Goal: Transaction & Acquisition: Purchase product/service

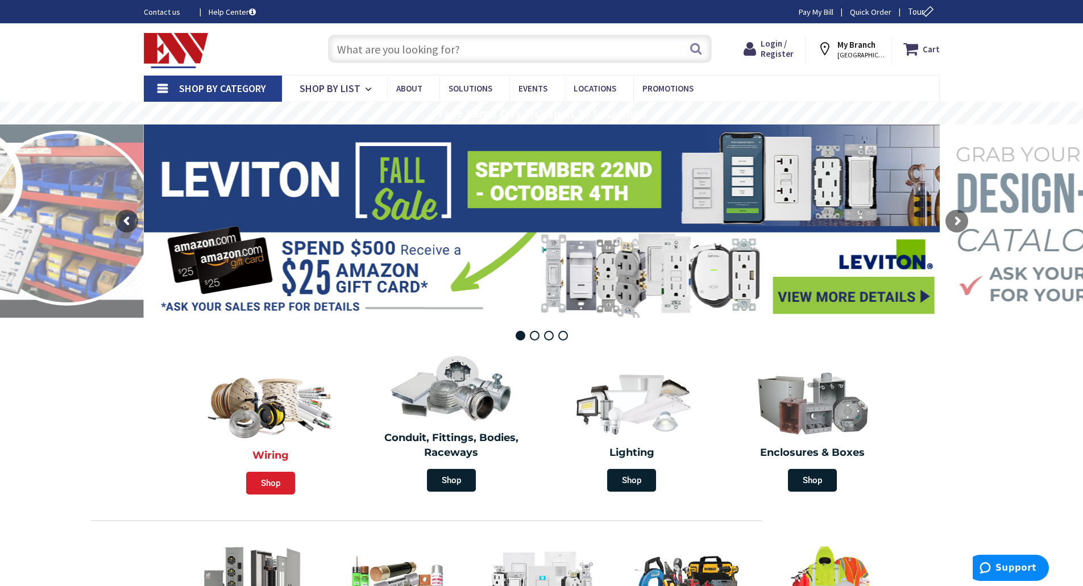
click at [270, 487] on span "Shop" at bounding box center [270, 483] width 49 height 23
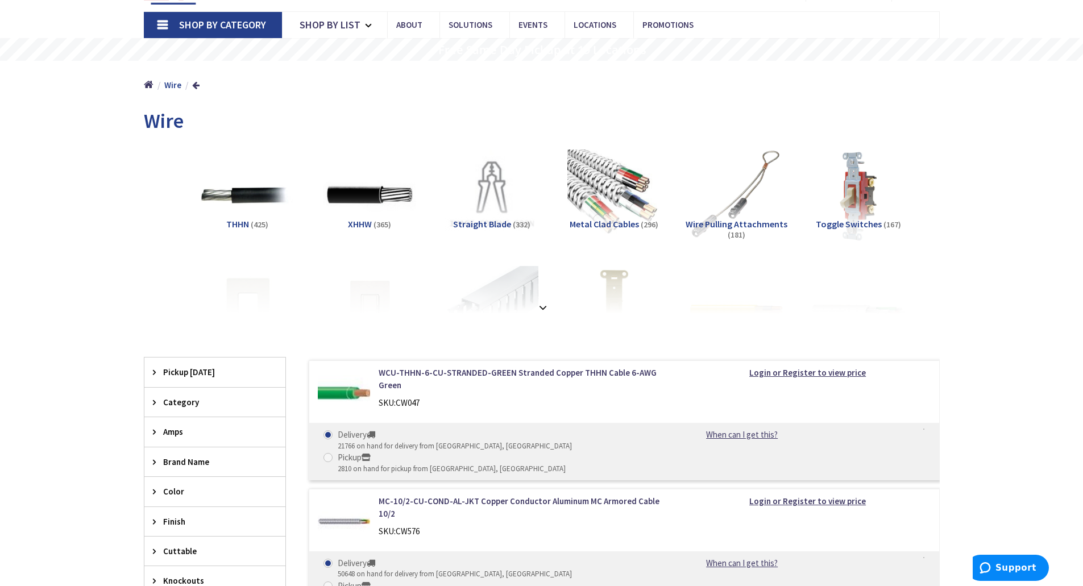
scroll to position [227, 0]
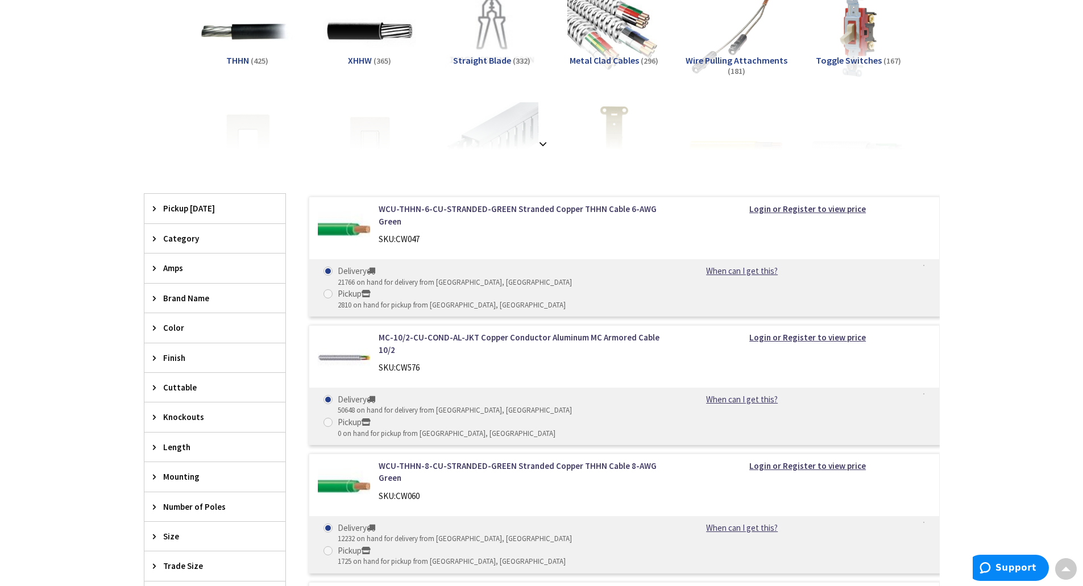
click at [182, 235] on span "Category" at bounding box center [209, 239] width 93 height 12
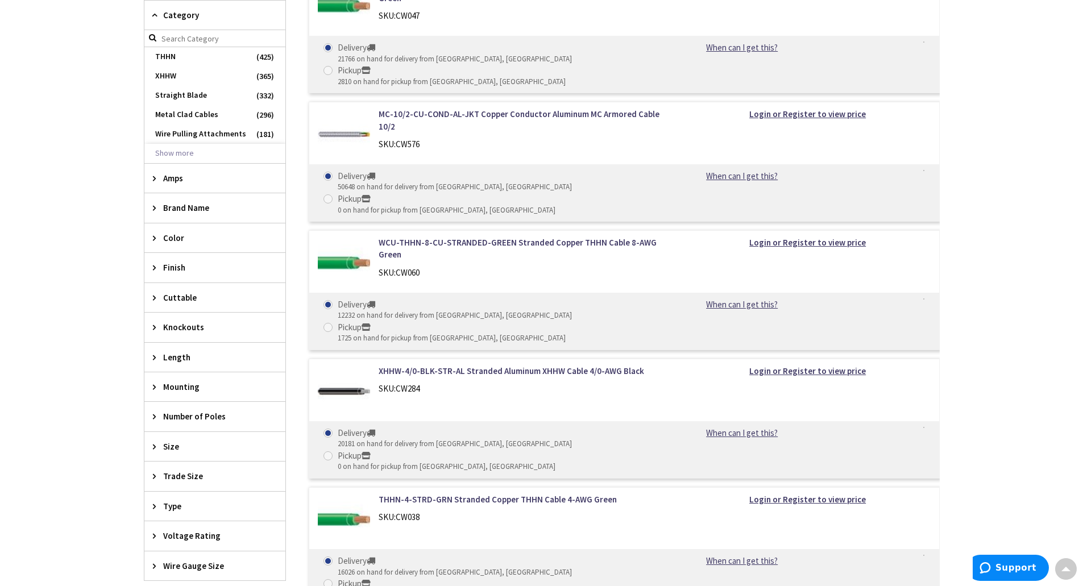
scroll to position [569, 0]
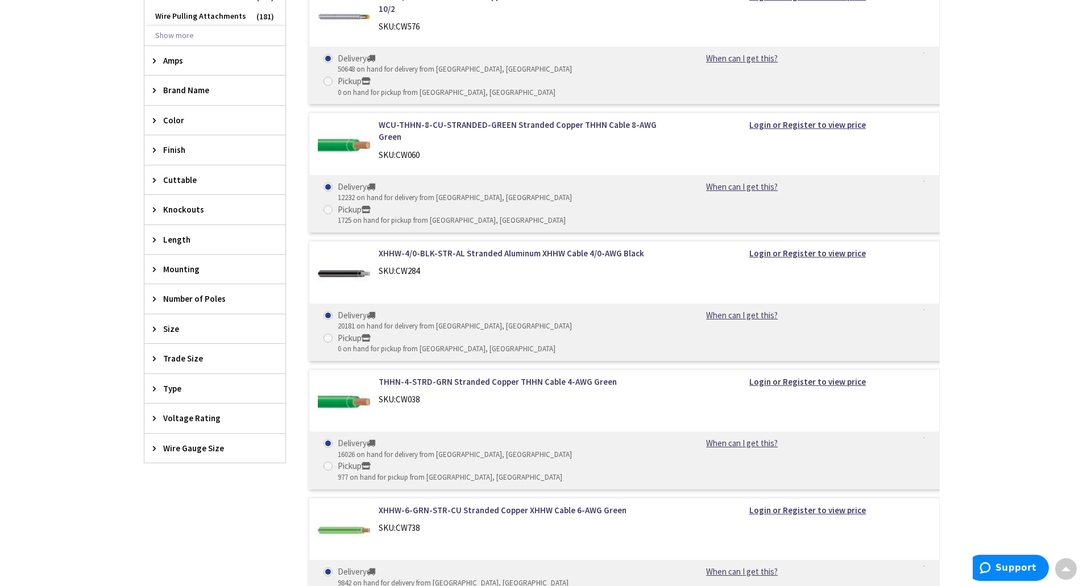
click at [163, 324] on span "Size" at bounding box center [209, 329] width 93 height 12
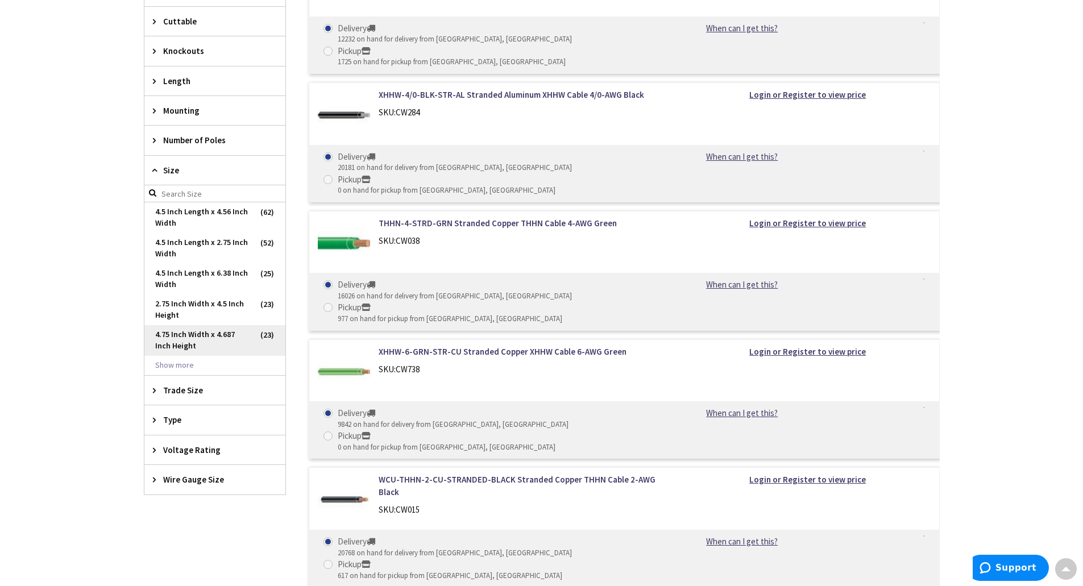
scroll to position [739, 0]
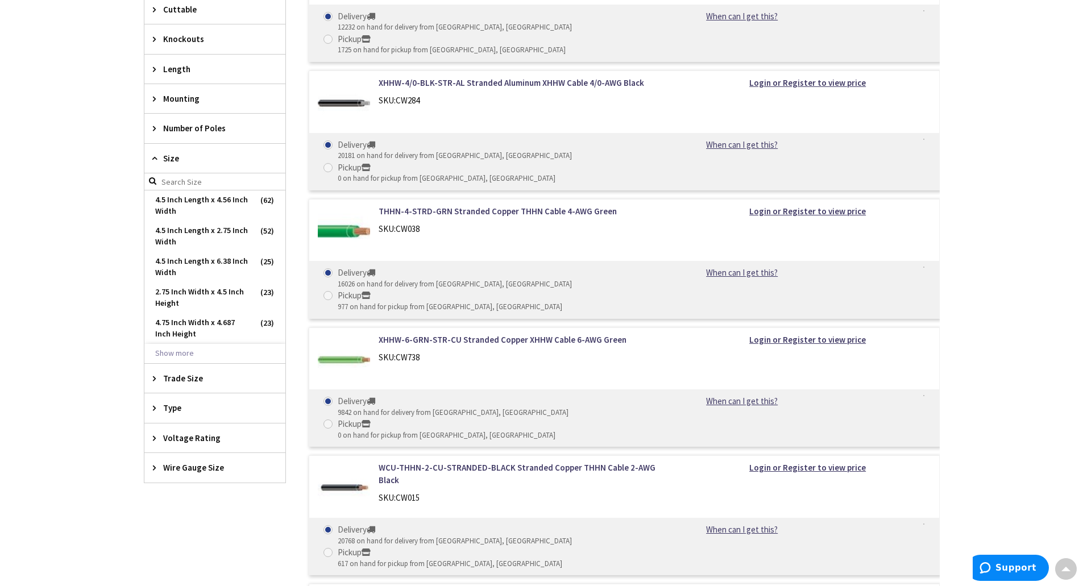
click at [169, 407] on span "Type" at bounding box center [209, 408] width 93 height 12
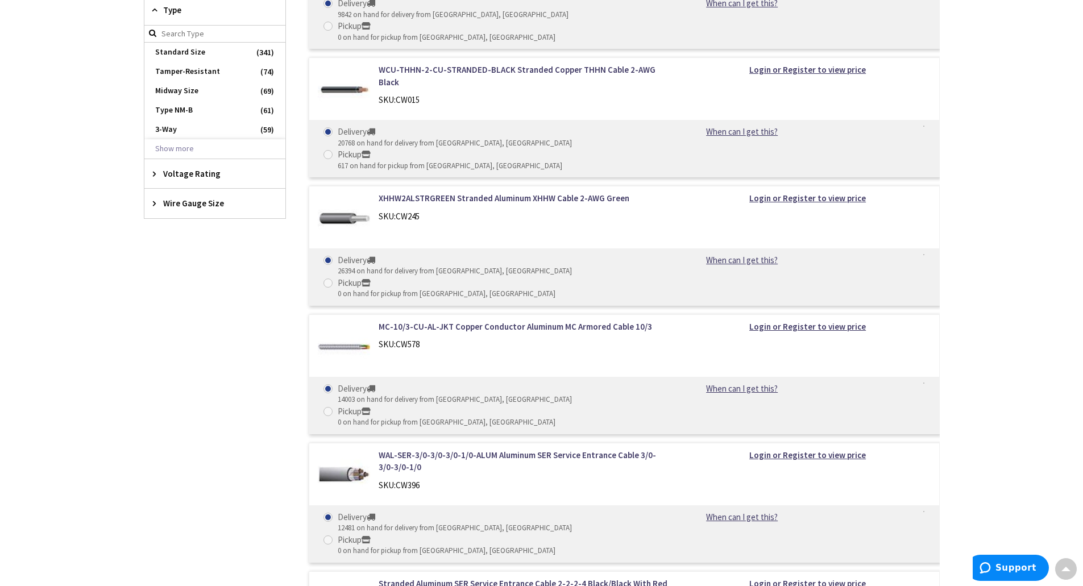
scroll to position [910, 0]
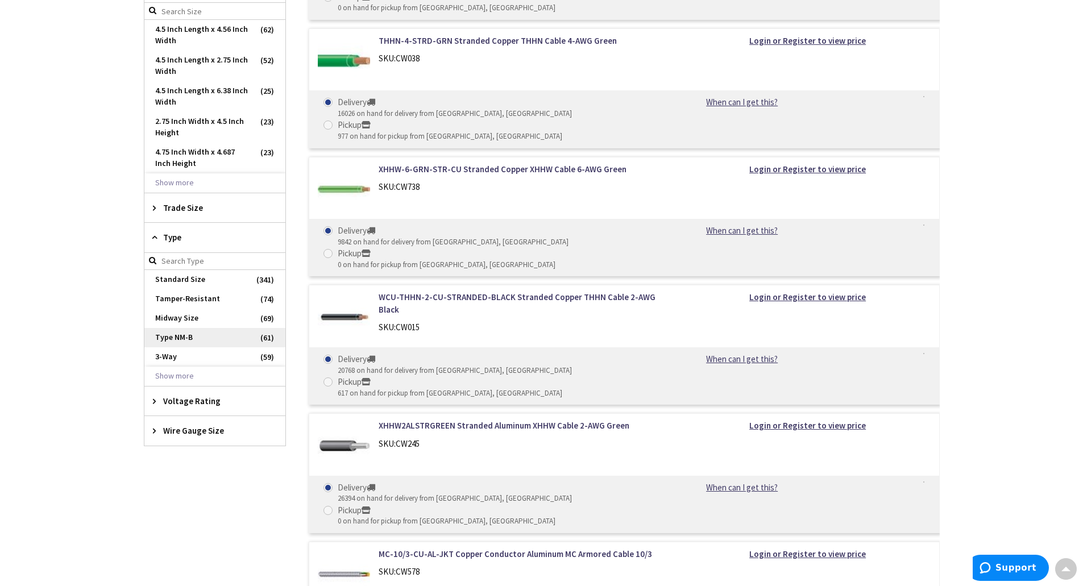
click at [179, 341] on span "Type NM-B" at bounding box center [214, 337] width 141 height 19
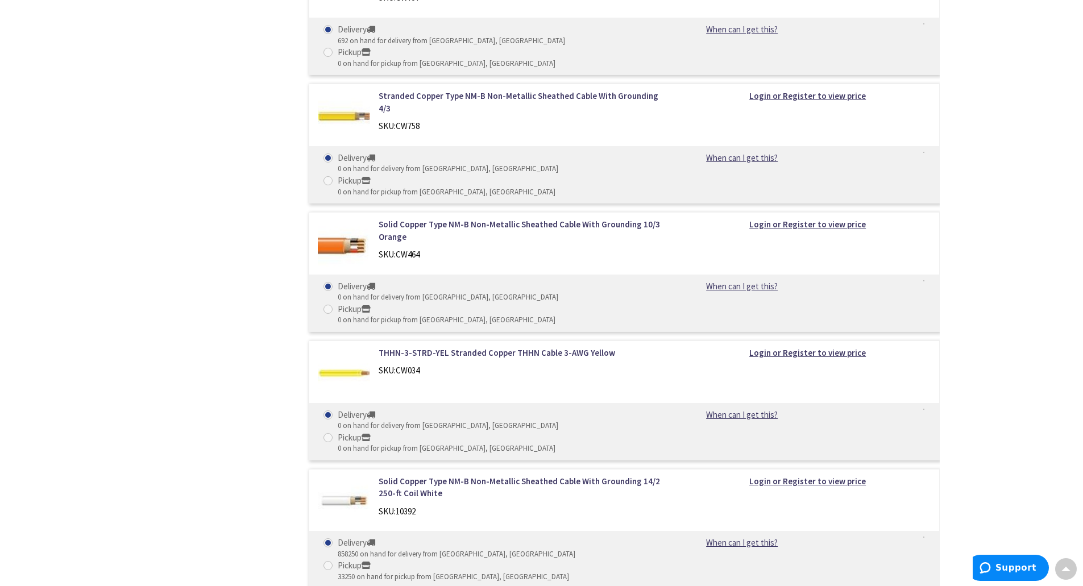
scroll to position [948, 0]
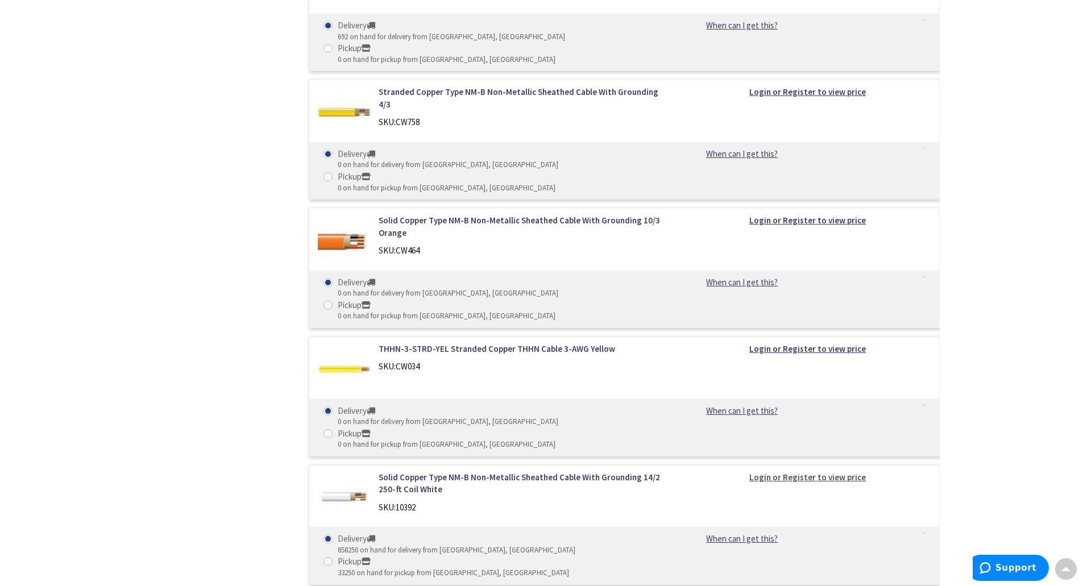
click at [825, 472] on strong "Login or Register to view price" at bounding box center [807, 477] width 117 height 11
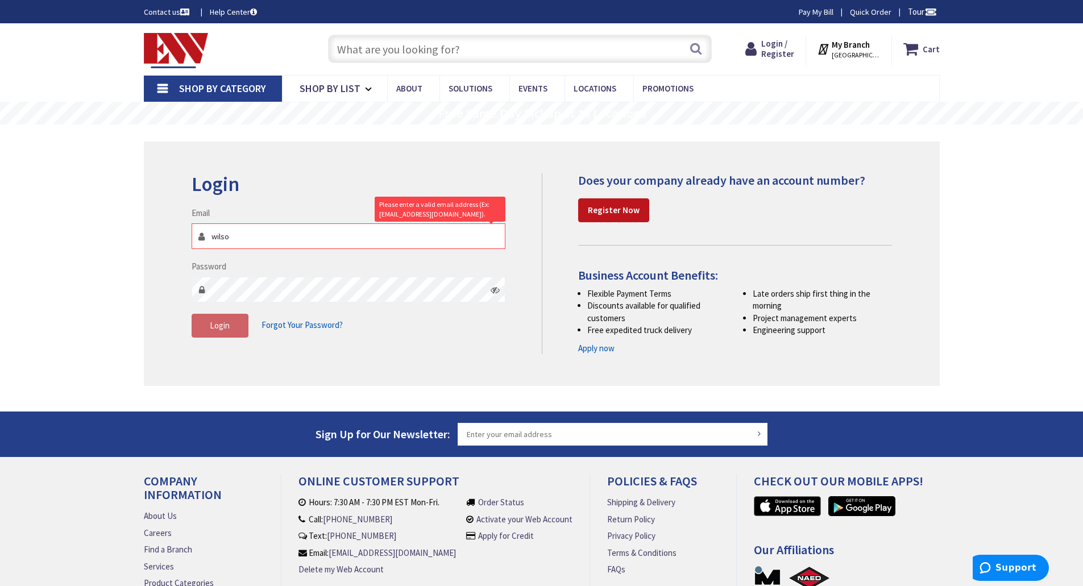
type input "wilson1878@sbcglobal.net"
click at [301, 326] on span "Forgot Your Password?" at bounding box center [302, 325] width 81 height 11
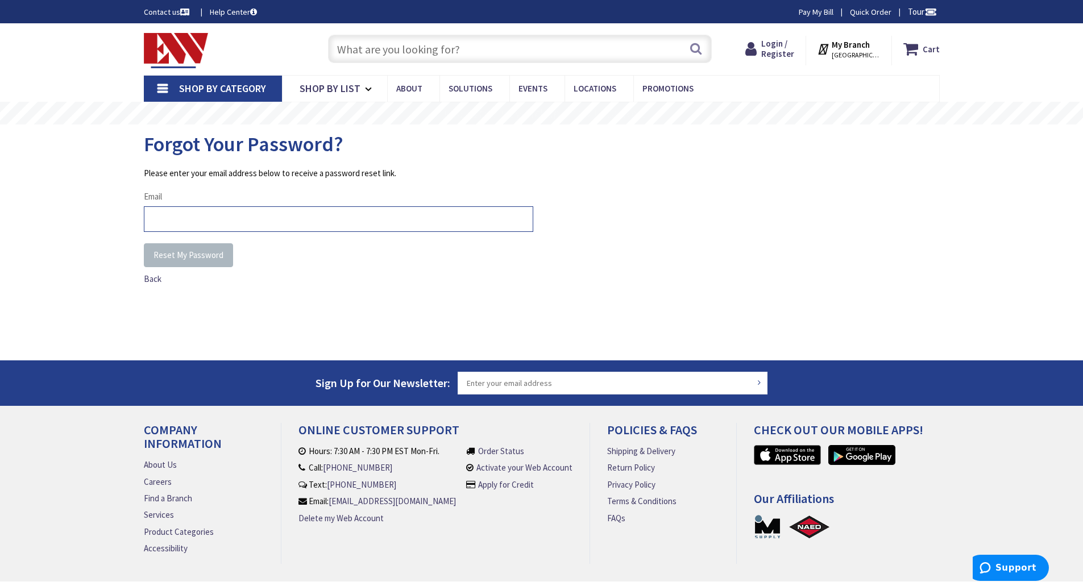
click at [196, 222] on input "Email" at bounding box center [339, 219] width 390 height 26
type input "wilson1878@sbcglobal.net"
click at [201, 259] on span "Reset My Password" at bounding box center [189, 255] width 70 height 11
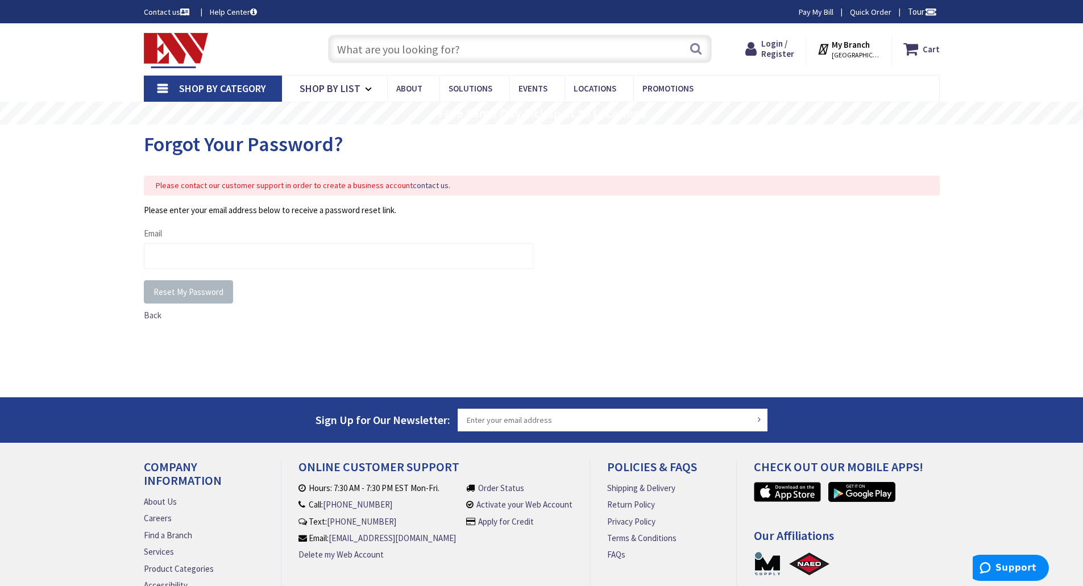
click at [151, 318] on span "Back" at bounding box center [153, 315] width 18 height 11
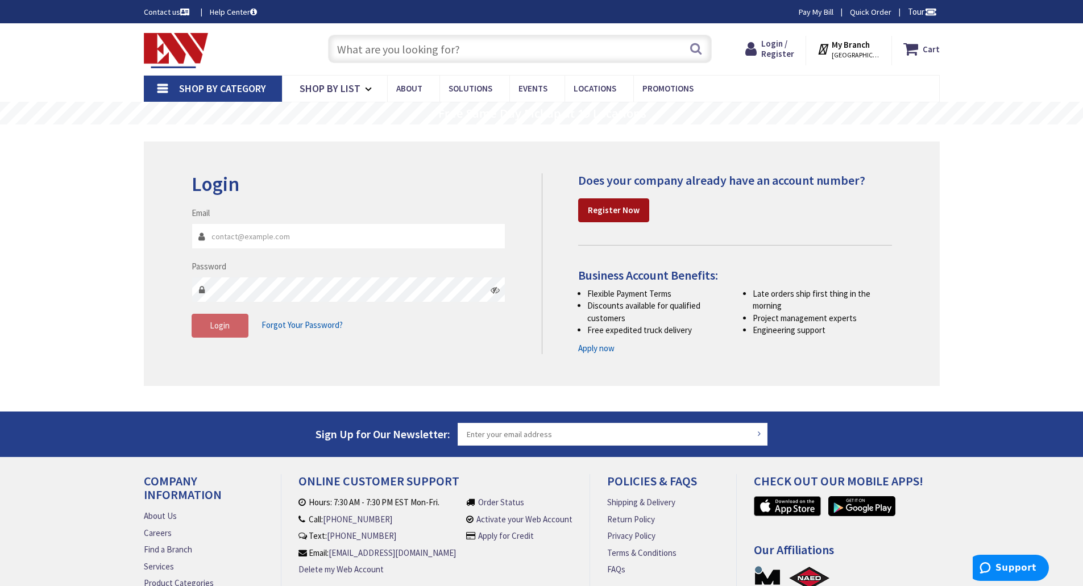
click at [619, 201] on link "Register Now" at bounding box center [613, 210] width 71 height 24
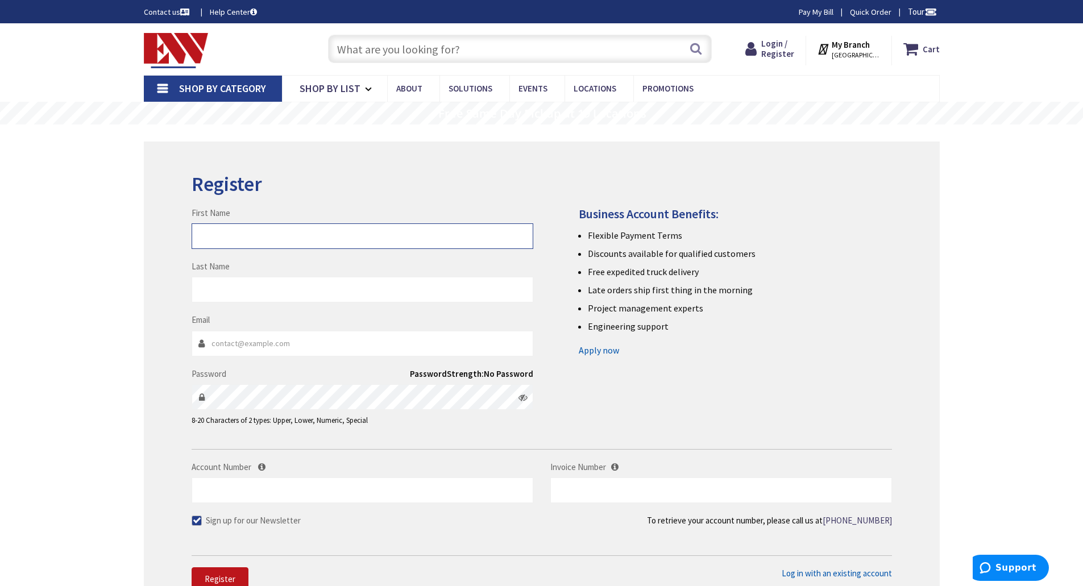
click at [239, 233] on input "First Name" at bounding box center [363, 236] width 342 height 26
type input "[PERSON_NAME]"
type input "[EMAIL_ADDRESS][DOMAIN_NAME]"
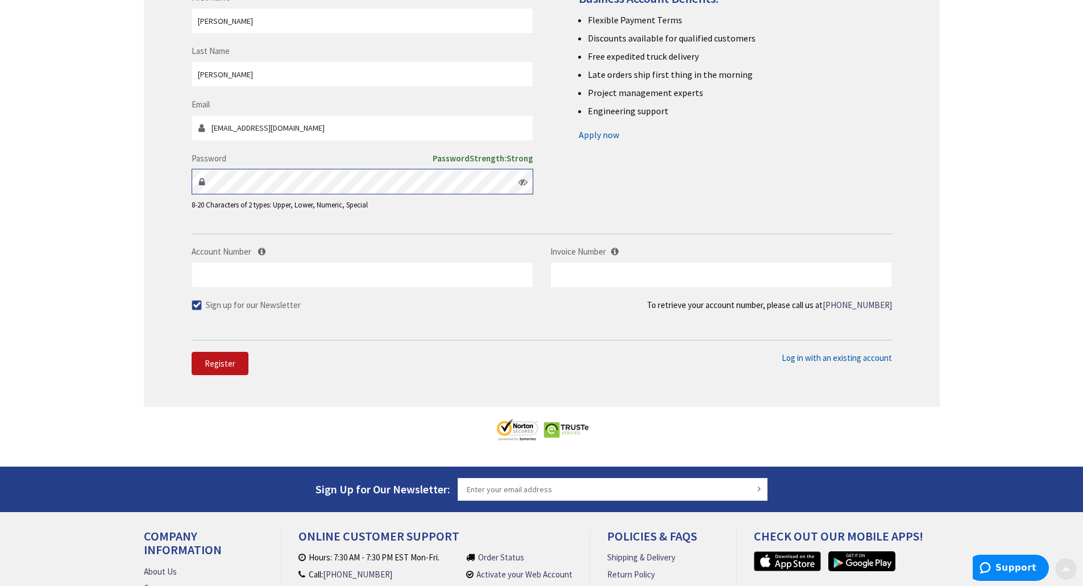
scroll to position [227, 0]
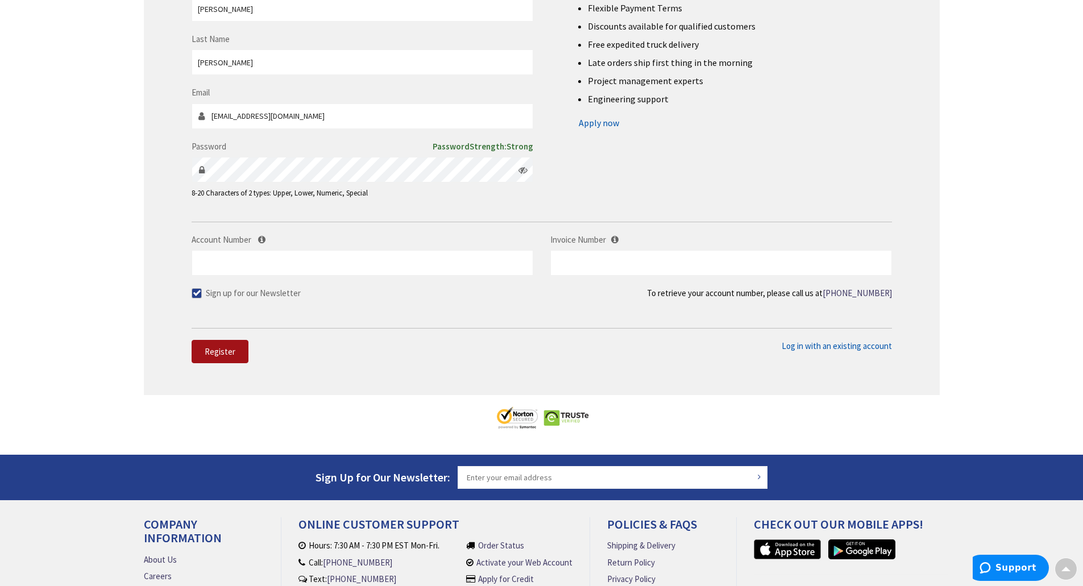
click at [225, 353] on span "Register" at bounding box center [220, 351] width 31 height 11
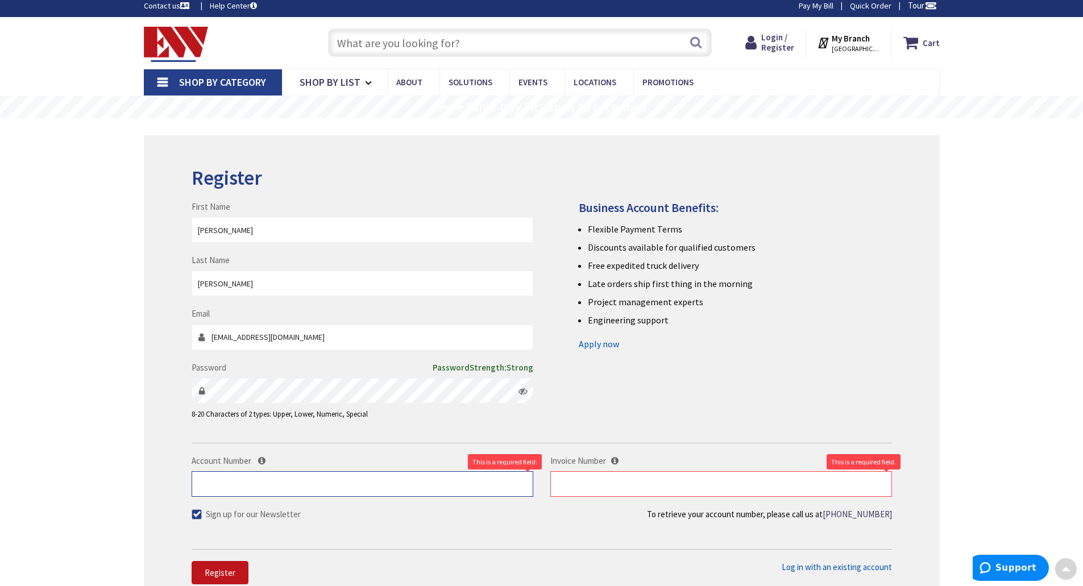
scroll to position [0, 0]
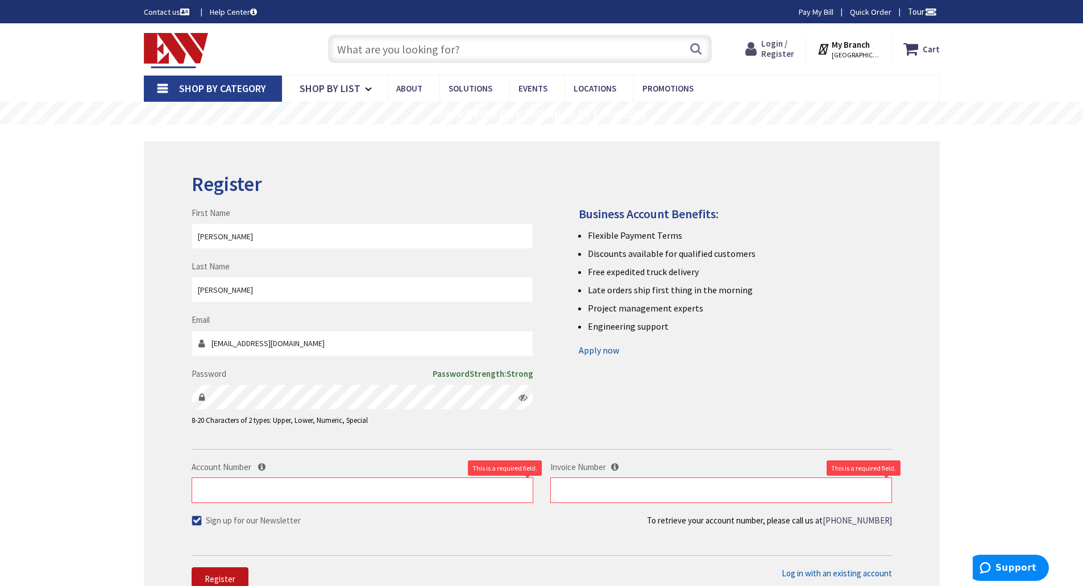
click at [773, 52] on span "Login / Register" at bounding box center [777, 48] width 33 height 21
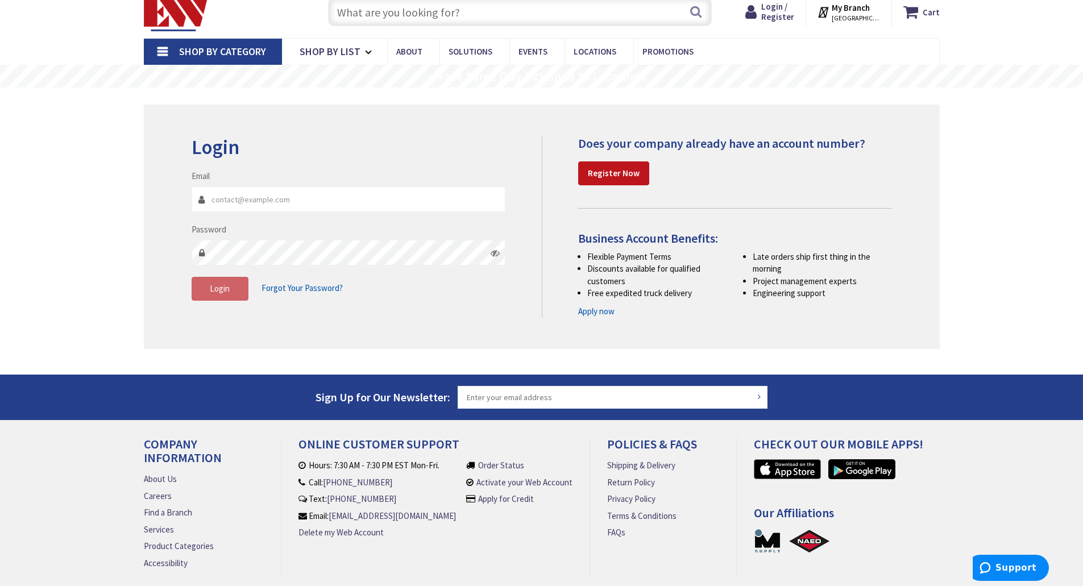
scroll to position [57, 0]
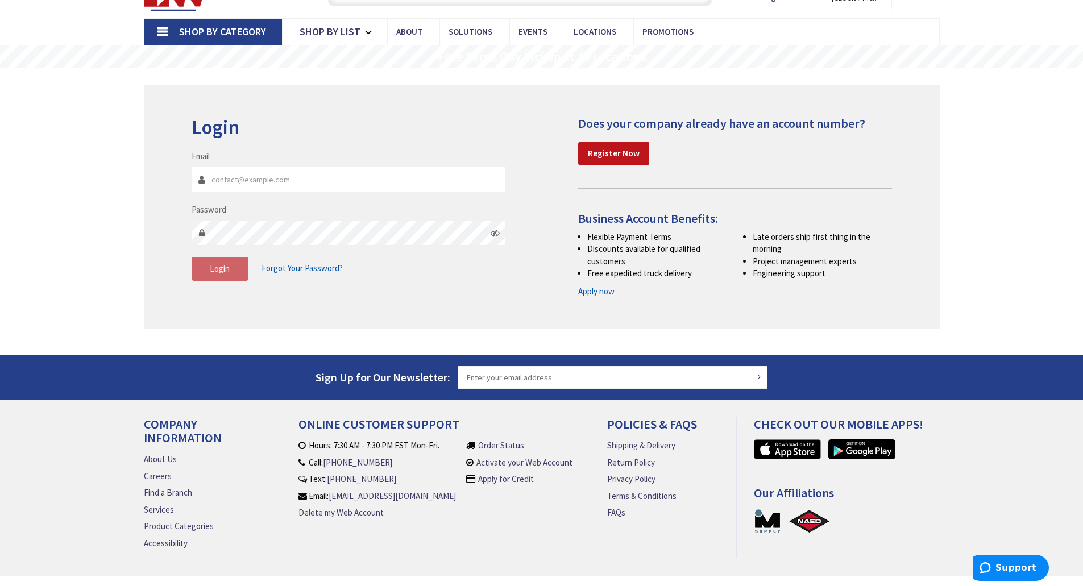
click at [594, 292] on link "Apply now" at bounding box center [596, 291] width 36 height 12
